Goal: Navigation & Orientation: Find specific page/section

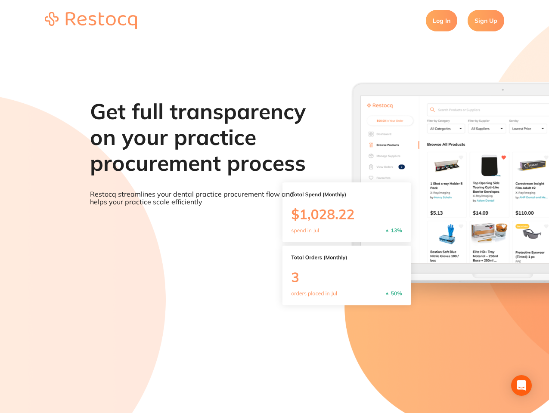
click at [274, 207] on div "Get full transparency on your practice procurement process Restocq streamlines …" at bounding box center [198, 148] width 217 height 129
click at [521, 386] on icon "Open Intercom Messenger" at bounding box center [521, 385] width 9 height 10
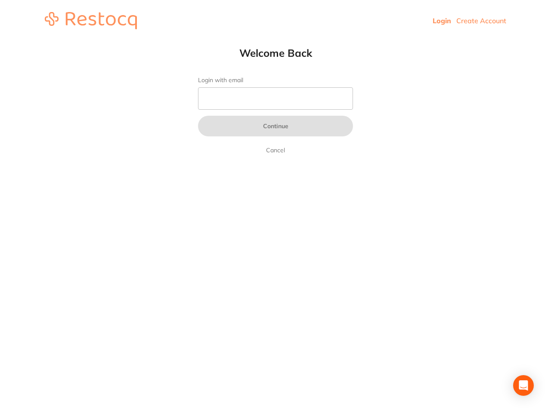
click at [275, 21] on header "Login Create Account" at bounding box center [275, 20] width 551 height 41
click at [523, 386] on icon "Open Intercom Messenger" at bounding box center [523, 385] width 9 height 10
click at [275, 21] on header "Login Create Account" at bounding box center [275, 20] width 551 height 41
click at [523, 386] on icon "Open Intercom Messenger" at bounding box center [523, 385] width 9 height 10
